Goal: Information Seeking & Learning: Understand process/instructions

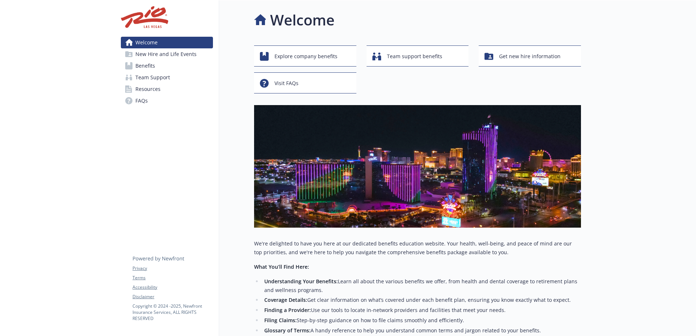
drag, startPoint x: 159, startPoint y: 66, endPoint x: 212, endPoint y: 77, distance: 55.1
click at [159, 66] on link "Benefits" at bounding box center [167, 66] width 92 height 12
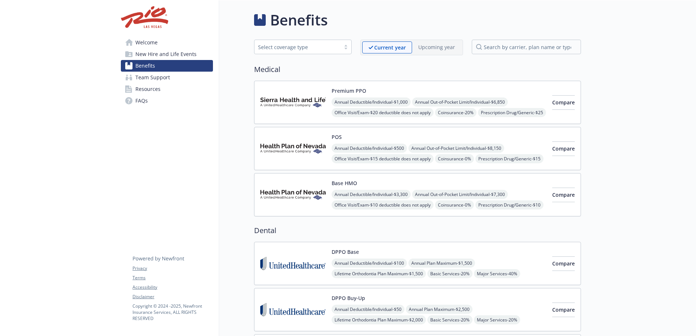
click at [333, 48] on div "Select coverage type" at bounding box center [297, 47] width 79 height 8
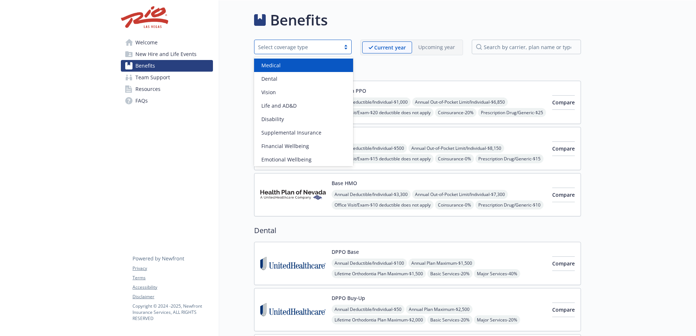
click at [279, 65] on span "Medical" at bounding box center [270, 65] width 19 height 8
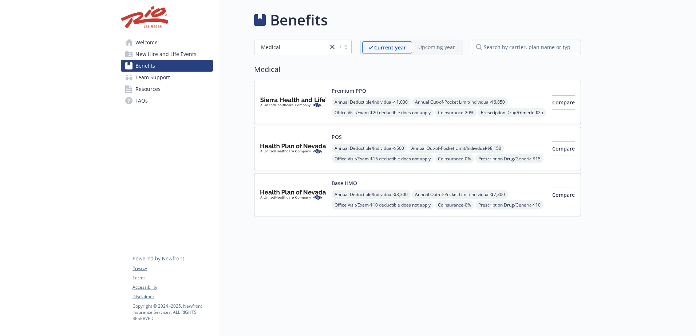
click at [641, 151] on div at bounding box center [638, 168] width 115 height 336
click at [465, 260] on div "Benefits Medical Current year Upcoming year Medical Premium PPO Annual Deductib…" at bounding box center [400, 168] width 362 height 336
click at [387, 90] on div "Premium PPO Annual Deductible/Individual - $1,000 Annual Out-of-Pocket Limit/In…" at bounding box center [438, 102] width 215 height 31
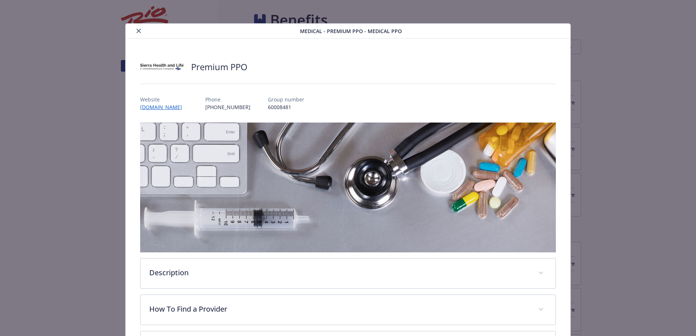
scroll to position [22, 0]
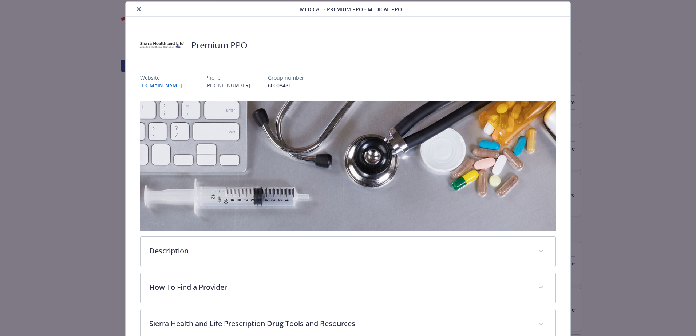
drag, startPoint x: 139, startPoint y: 12, endPoint x: 146, endPoint y: 15, distance: 7.8
click at [139, 12] on button "close" at bounding box center [138, 9] width 9 height 9
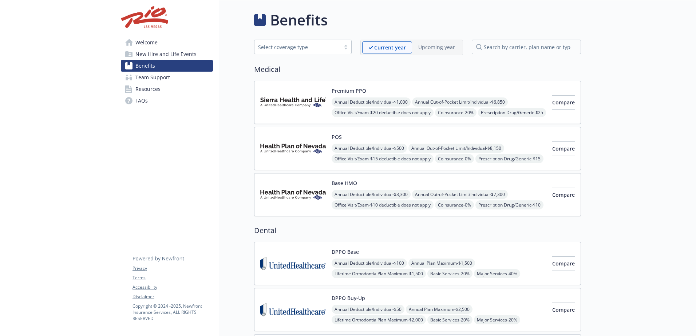
click at [327, 45] on div "Select coverage type" at bounding box center [297, 47] width 79 height 8
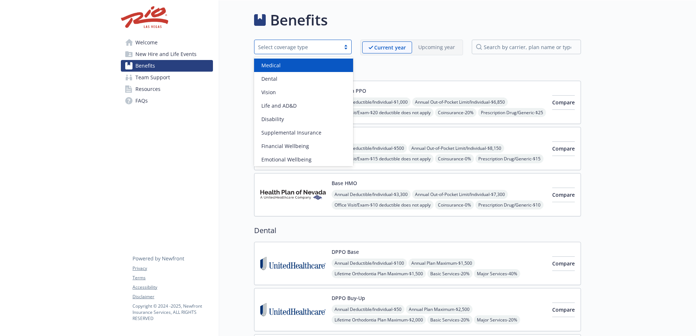
click at [286, 64] on div "Medical" at bounding box center [303, 65] width 90 height 8
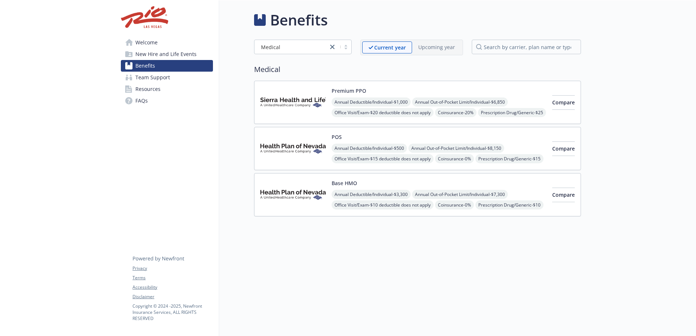
click at [457, 241] on div "Benefits Medical Current year Upcoming year Medical Premium PPO Annual Deductib…" at bounding box center [400, 168] width 362 height 336
click at [495, 89] on div "Premium PPO Annual Deductible/Individual - $1,000 Annual Out-of-Pocket Limit/In…" at bounding box center [438, 102] width 215 height 31
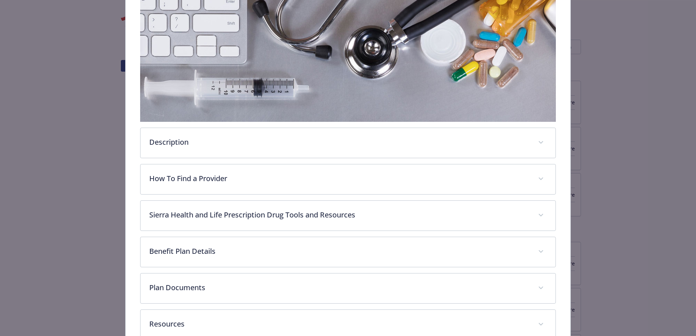
scroll to position [131, 0]
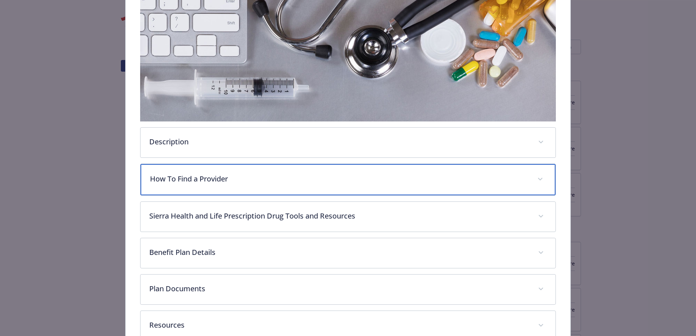
click at [264, 186] on div "How To Find a Provider" at bounding box center [347, 179] width 415 height 31
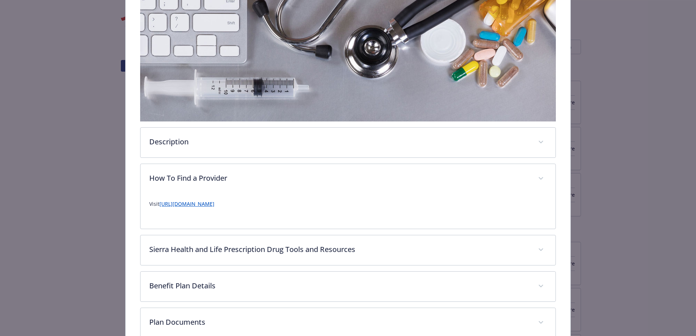
drag, startPoint x: 299, startPoint y: 208, endPoint x: 159, endPoint y: 212, distance: 140.1
click at [159, 212] on div "Visit [URL][DOMAIN_NAME]" at bounding box center [347, 207] width 397 height 26
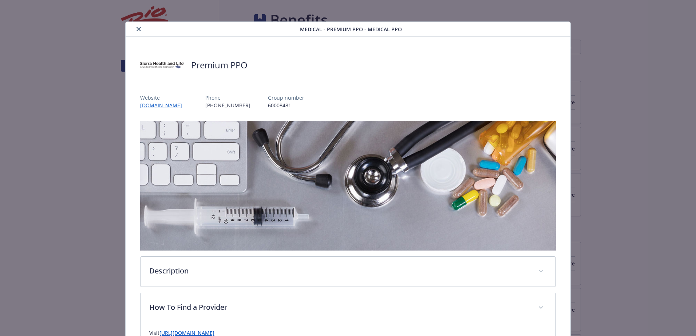
scroll to position [0, 0]
